Goal: Task Accomplishment & Management: Manage account settings

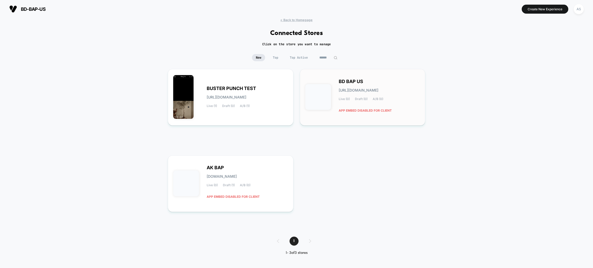
click at [395, 92] on div "BD BAP US [URL][DOMAIN_NAME] Live (0) Draft (0) A/B (0) APP EMBED DISABLED FOR …" at bounding box center [379, 97] width 81 height 35
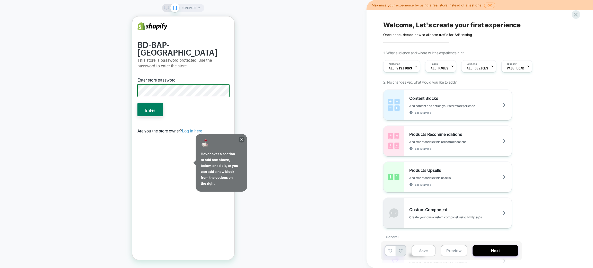
click at [138, 103] on button "Enter" at bounding box center [150, 109] width 25 height 13
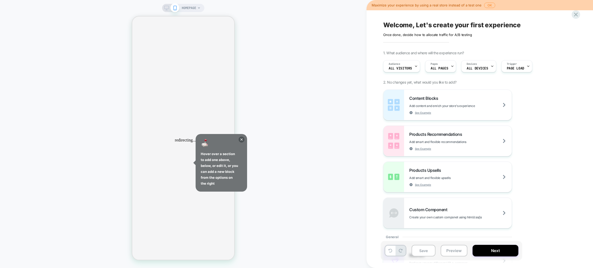
click at [580, 17] on div "Welcome, Let's create your first experience Click to edit experience details On…" at bounding box center [480, 134] width 227 height 268
click at [577, 17] on icon at bounding box center [576, 14] width 7 height 7
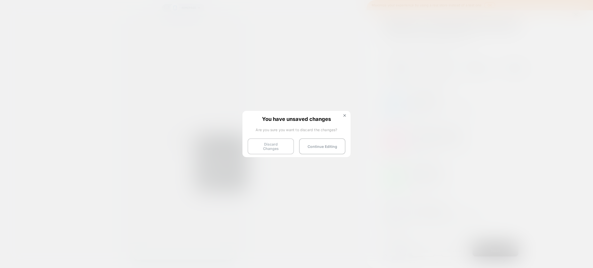
click at [281, 147] on button "Discard Changes" at bounding box center [271, 147] width 46 height 16
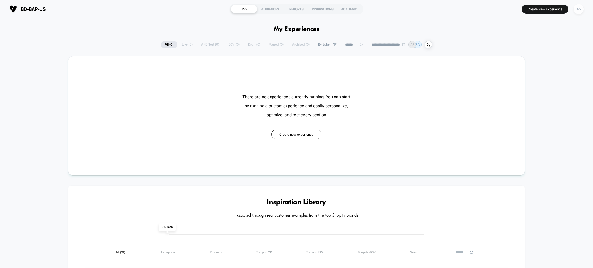
click at [579, 8] on div "AS" at bounding box center [579, 9] width 10 height 10
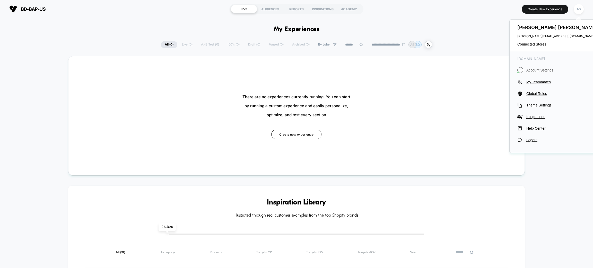
click at [540, 70] on span "Account Settings" at bounding box center [563, 70] width 72 height 4
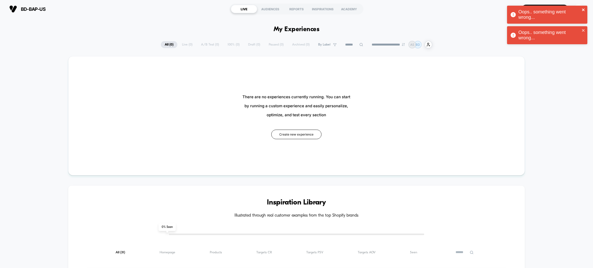
click at [585, 12] on icon "close" at bounding box center [584, 10] width 4 height 4
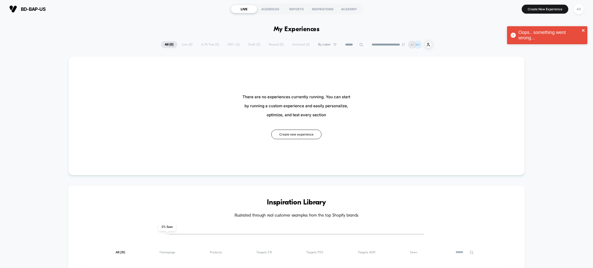
click at [584, 29] on icon "close" at bounding box center [584, 30] width 4 height 4
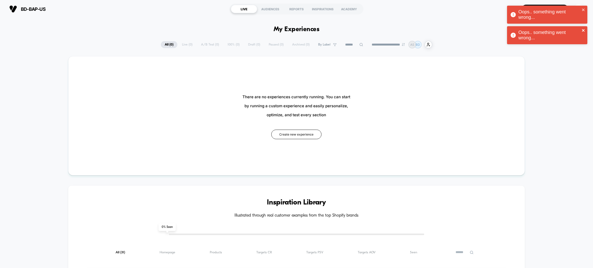
click at [584, 30] on icon "close" at bounding box center [584, 30] width 4 height 4
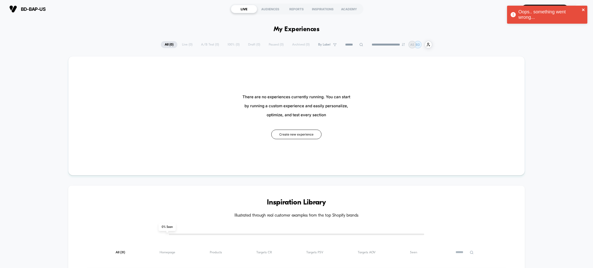
click at [585, 10] on icon "close" at bounding box center [584, 10] width 4 height 4
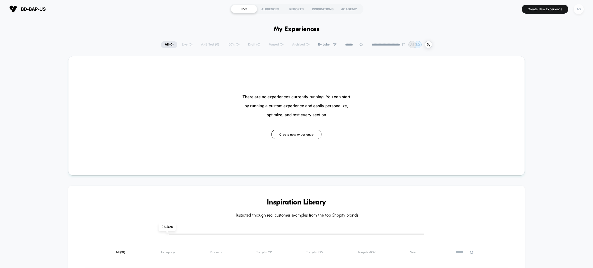
click at [582, 9] on div "AS" at bounding box center [579, 9] width 10 height 10
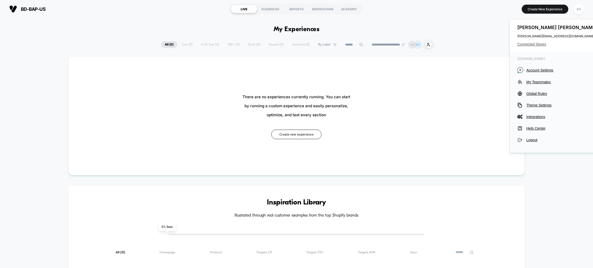
click at [537, 45] on span "Connected Stores" at bounding box center [558, 44] width 81 height 4
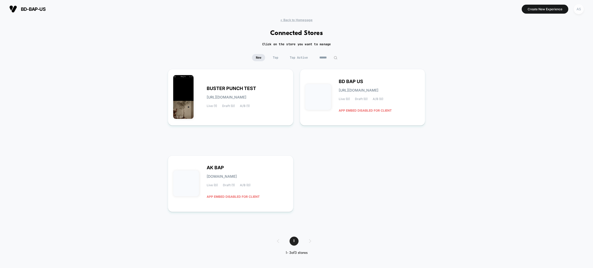
click at [580, 7] on div "AS" at bounding box center [579, 9] width 10 height 10
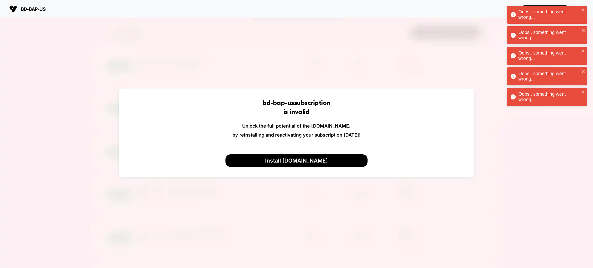
click at [586, 10] on div "Oops.. something went wrong..." at bounding box center [547, 15] width 80 height 18
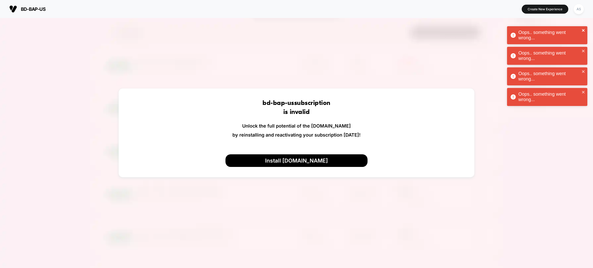
click at [585, 29] on div "Oops.. something went wrong..." at bounding box center [547, 35] width 80 height 18
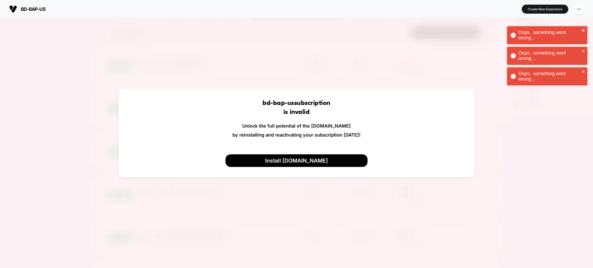
click at [585, 29] on icon "close" at bounding box center [583, 30] width 3 height 3
click at [585, 30] on icon "close" at bounding box center [584, 30] width 4 height 4
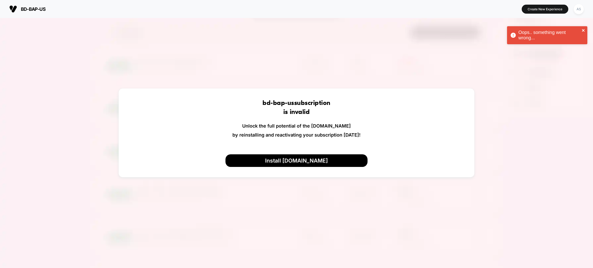
click at [585, 30] on icon "close" at bounding box center [584, 30] width 4 height 4
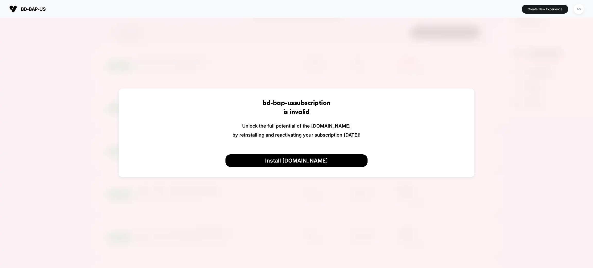
click at [579, 10] on div "Oops.. something went wrong..." at bounding box center [547, 16] width 82 height 23
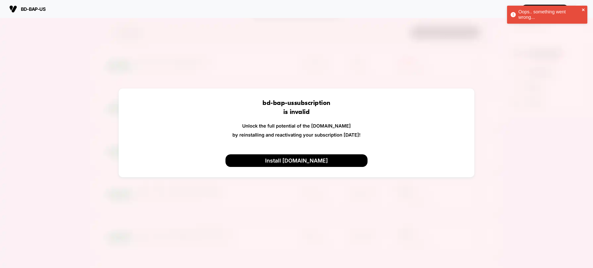
click at [583, 8] on icon "close" at bounding box center [584, 10] width 4 height 4
